Goal: Transaction & Acquisition: Purchase product/service

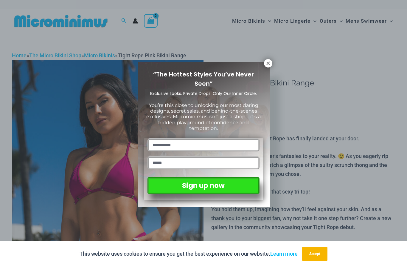
click at [161, 140] on input "text" at bounding box center [204, 144] width 112 height 13
type input "*********"
click at [180, 156] on input "email" at bounding box center [204, 162] width 112 height 13
type input "**********"
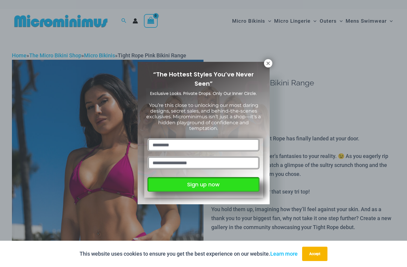
click at [176, 188] on button "Sign up now" at bounding box center [204, 184] width 112 height 15
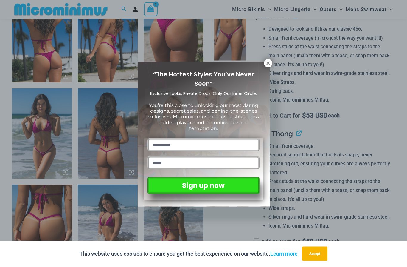
scroll to position [355, 0]
click at [267, 64] on icon at bounding box center [268, 63] width 5 height 5
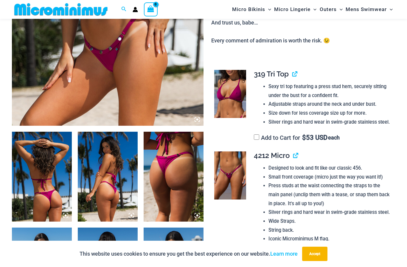
scroll to position [216, 0]
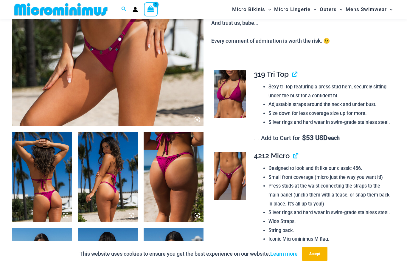
click at [38, 166] on img at bounding box center [42, 177] width 60 height 90
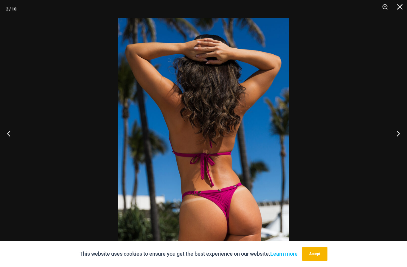
click at [399, 146] on button "Next" at bounding box center [396, 133] width 22 height 30
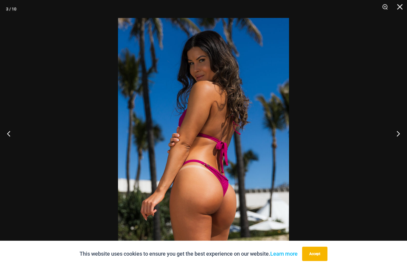
click at [398, 145] on button "Next" at bounding box center [396, 133] width 22 height 30
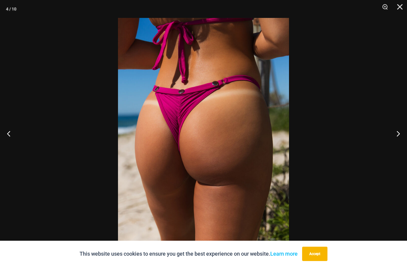
click at [398, 145] on button "Next" at bounding box center [396, 133] width 22 height 30
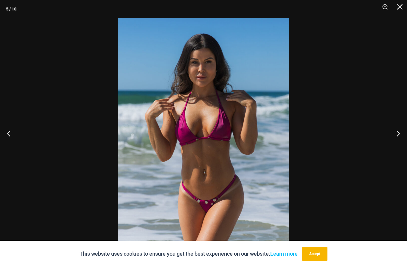
click at [399, 146] on button "Next" at bounding box center [396, 133] width 22 height 30
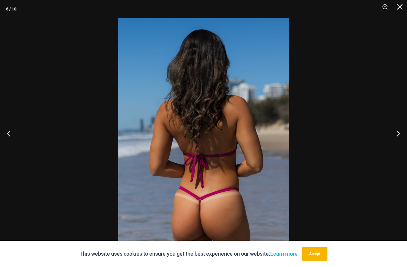
click at [399, 147] on button "Next" at bounding box center [396, 133] width 22 height 30
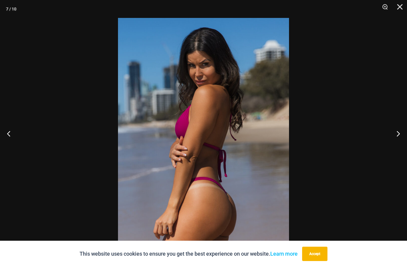
click at [397, 146] on button "Next" at bounding box center [396, 133] width 22 height 30
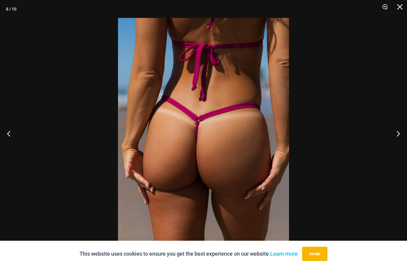
click at [399, 147] on button "Next" at bounding box center [396, 133] width 22 height 30
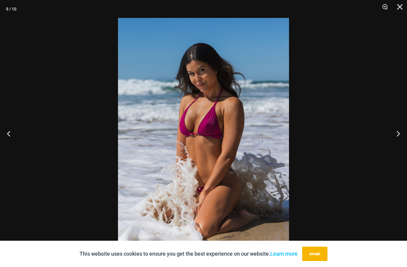
click at [398, 146] on button "Next" at bounding box center [396, 133] width 22 height 30
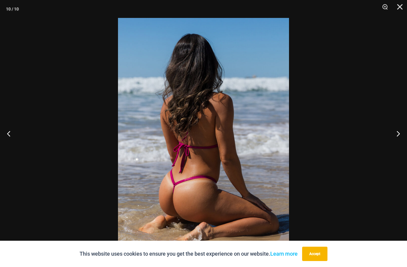
click at [397, 147] on button "Next" at bounding box center [396, 133] width 22 height 30
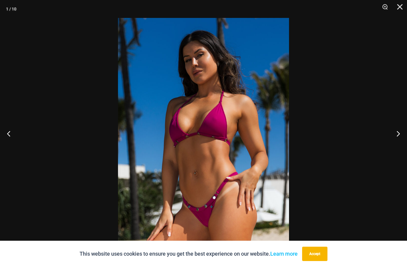
click at [401, 8] on button "Close" at bounding box center [398, 9] width 15 height 18
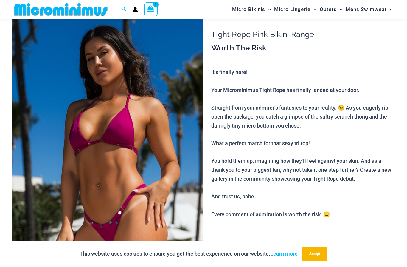
scroll to position [0, 0]
